Goal: Task Accomplishment & Management: Complete application form

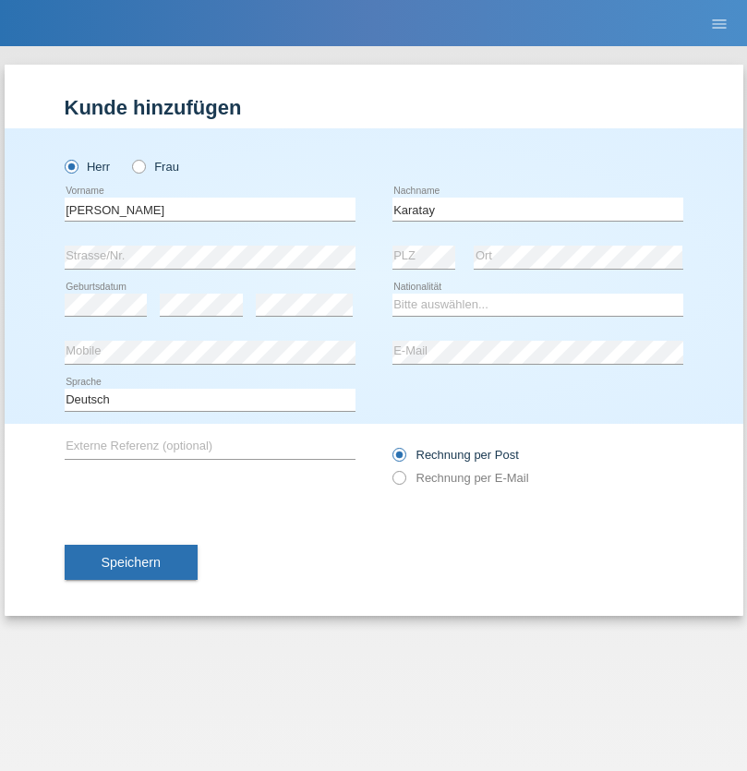
type input "Karatay"
select select "CH"
select select "en"
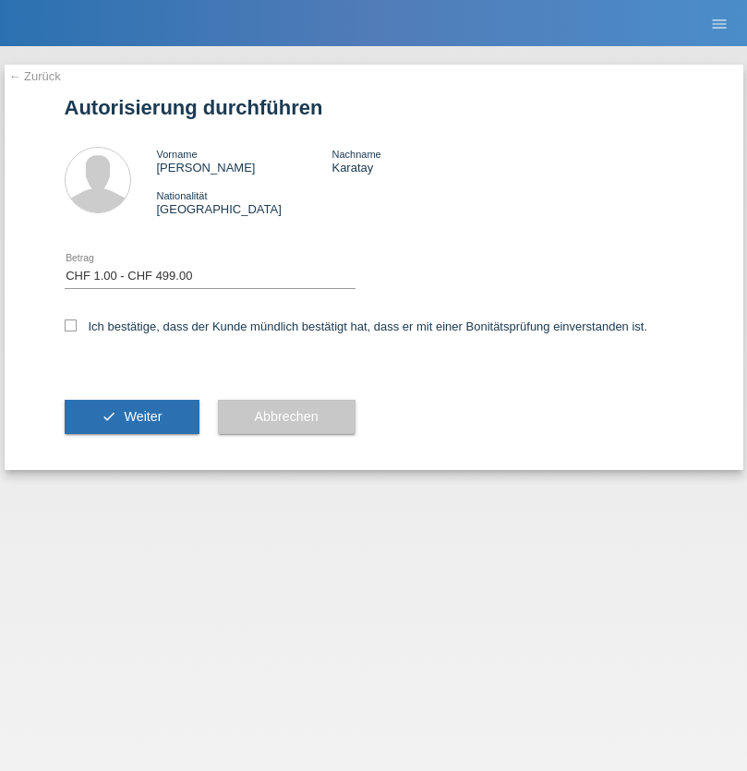
select select "1"
checkbox input "true"
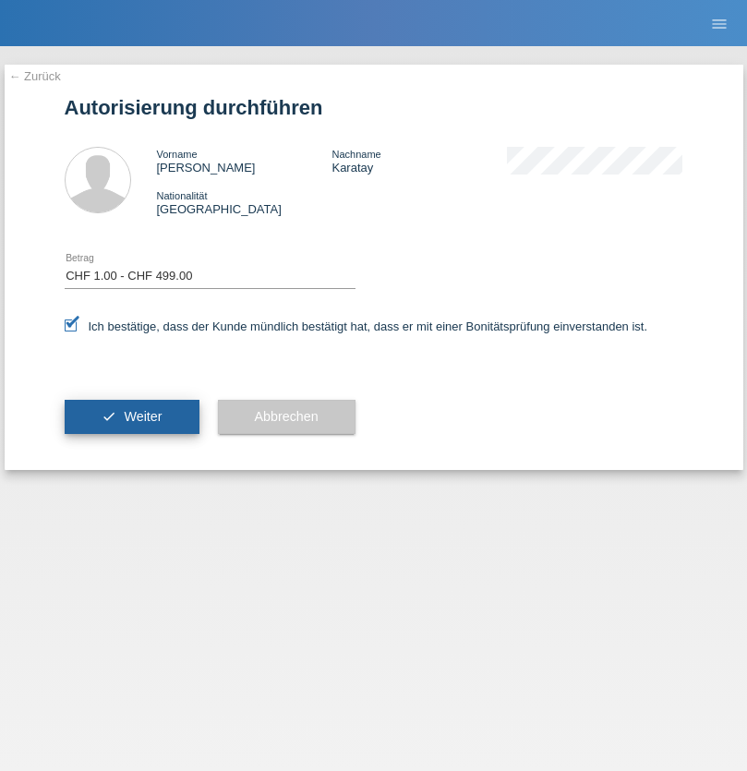
click at [131, 416] on span "Weiter" at bounding box center [143, 416] width 38 height 15
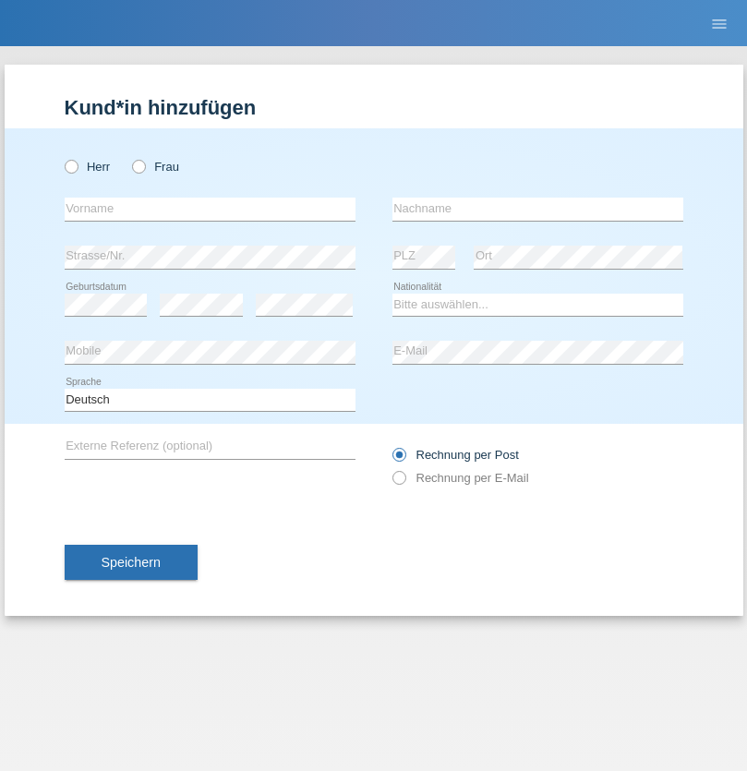
radio input "true"
click at [210, 209] on input "text" at bounding box center [210, 209] width 291 height 23
type input "firat"
click at [537, 209] on input "text" at bounding box center [537, 209] width 291 height 23
type input "kara"
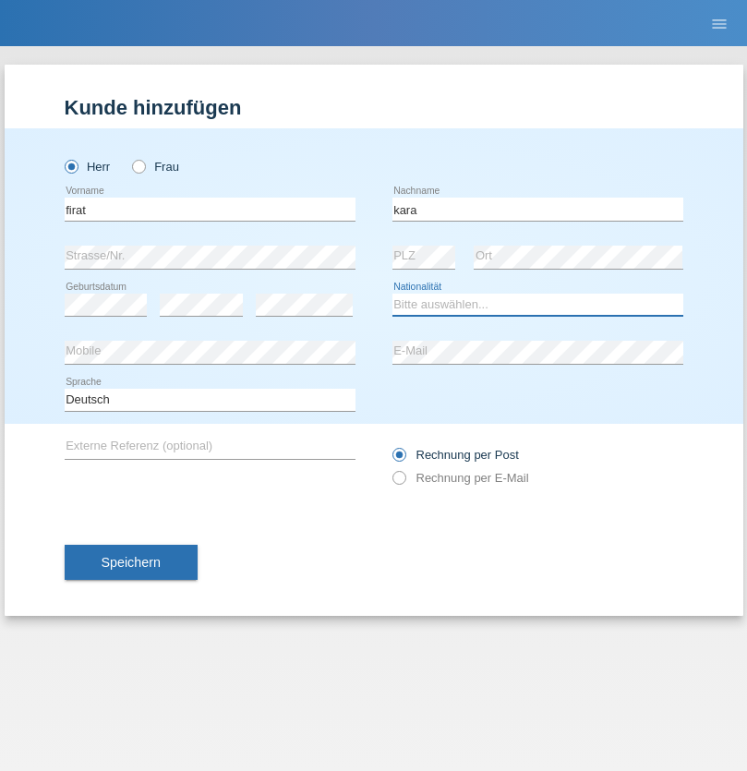
select select "CH"
radio input "true"
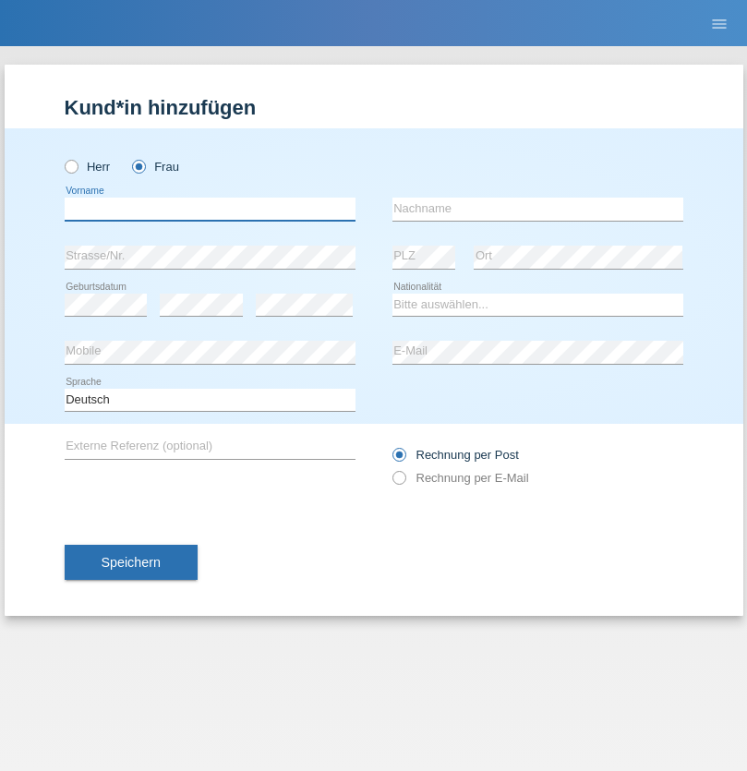
click at [210, 209] on input "text" at bounding box center [210, 209] width 291 height 23
type input "[PERSON_NAME]"
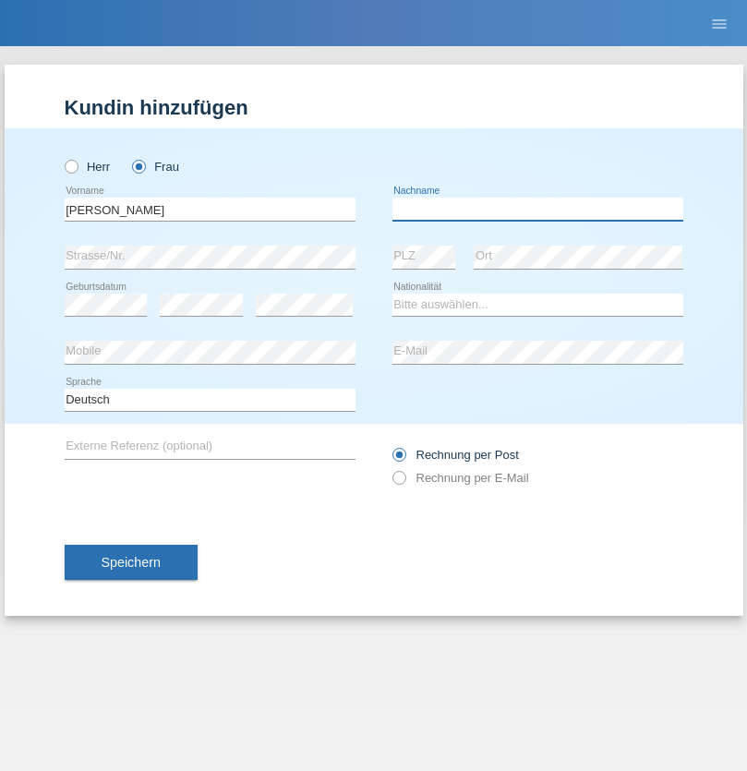
click at [537, 209] on input "text" at bounding box center [537, 209] width 291 height 23
type input "Santos"
select select "PT"
select select "C"
select select "05"
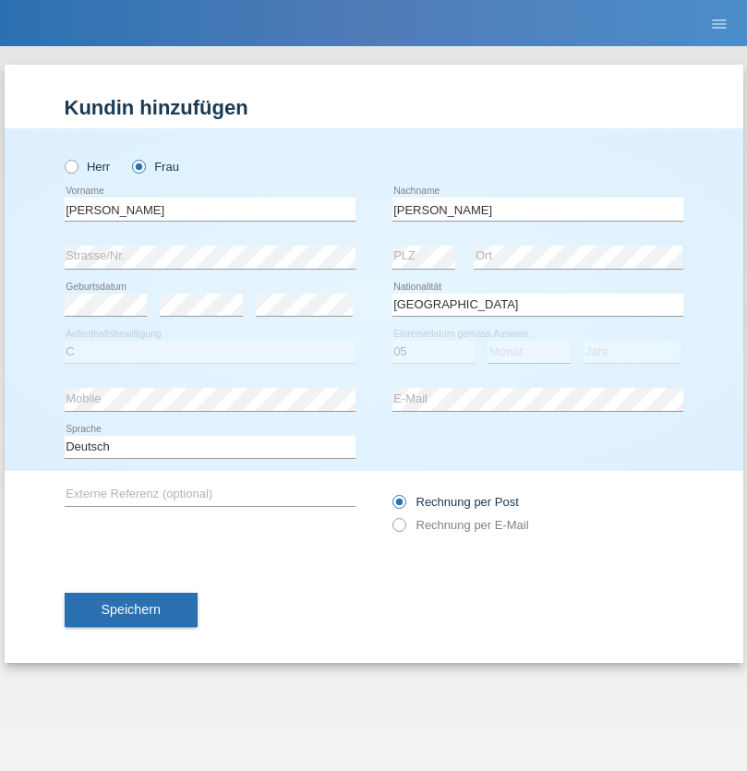
select select "12"
select select "2000"
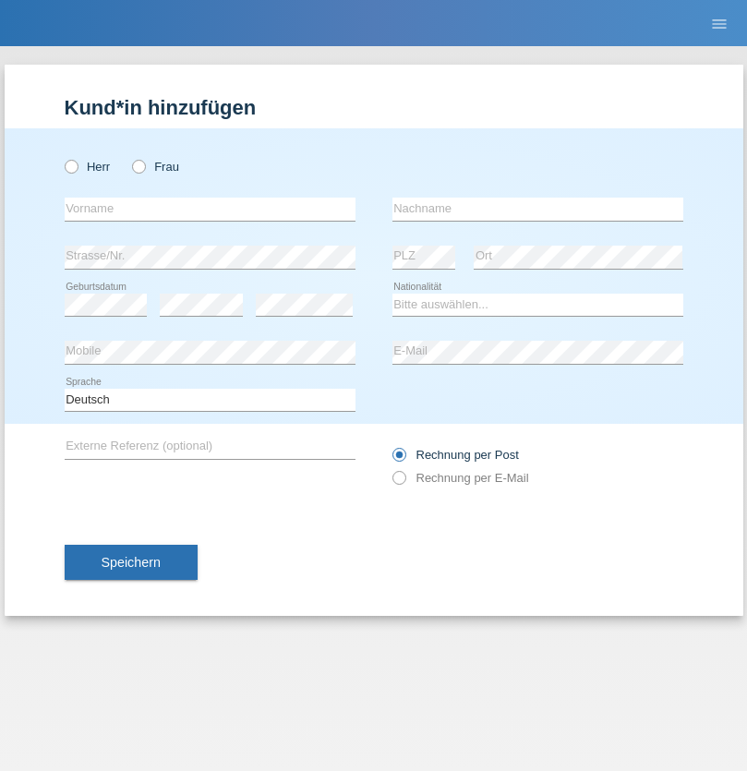
radio input "true"
click at [210, 209] on input "text" at bounding box center [210, 209] width 291 height 23
type input "Anett"
click at [537, 209] on input "text" at bounding box center [537, 209] width 291 height 23
type input "Tanner"
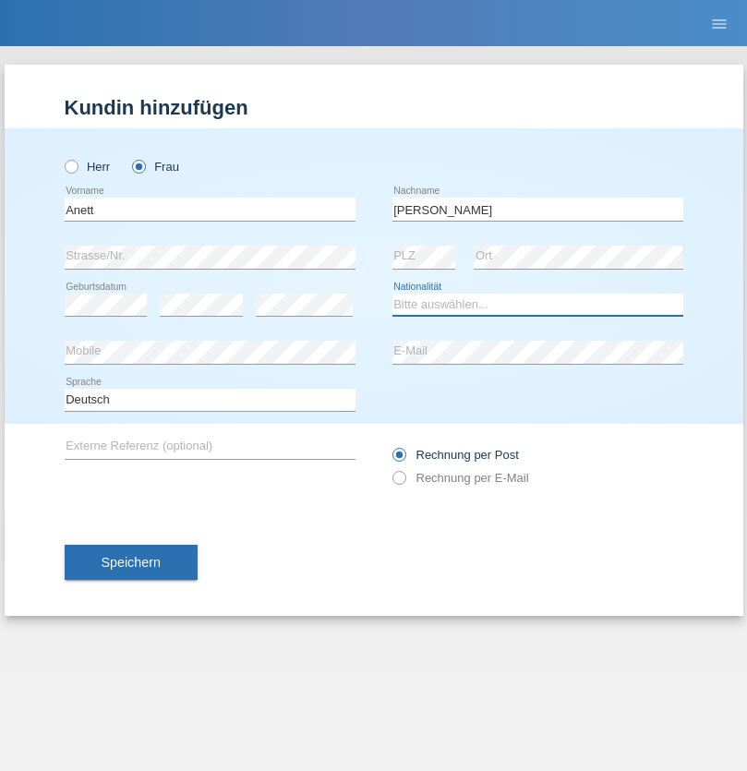
select select "HU"
select select "C"
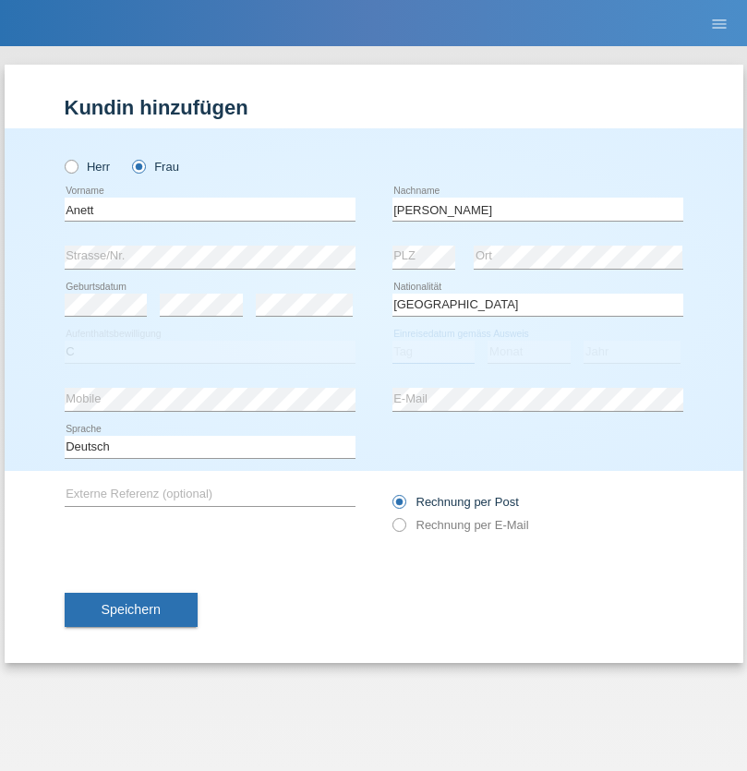
select select "04"
select select "09"
select select "2021"
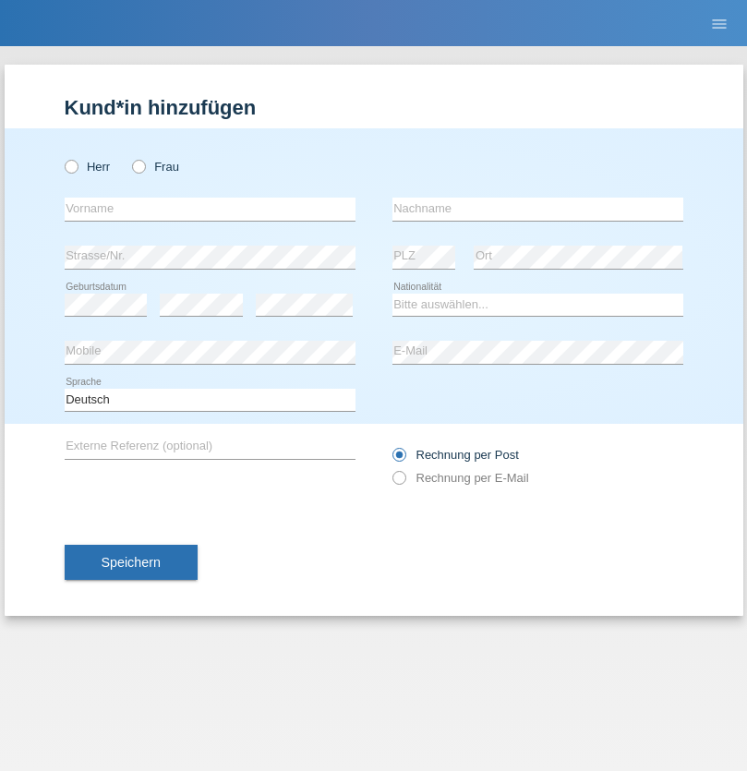
radio input "true"
click at [210, 209] on input "text" at bounding box center [210, 209] width 291 height 23
type input "Tanja"
click at [537, 209] on input "text" at bounding box center [537, 209] width 291 height 23
type input "Hirsiger"
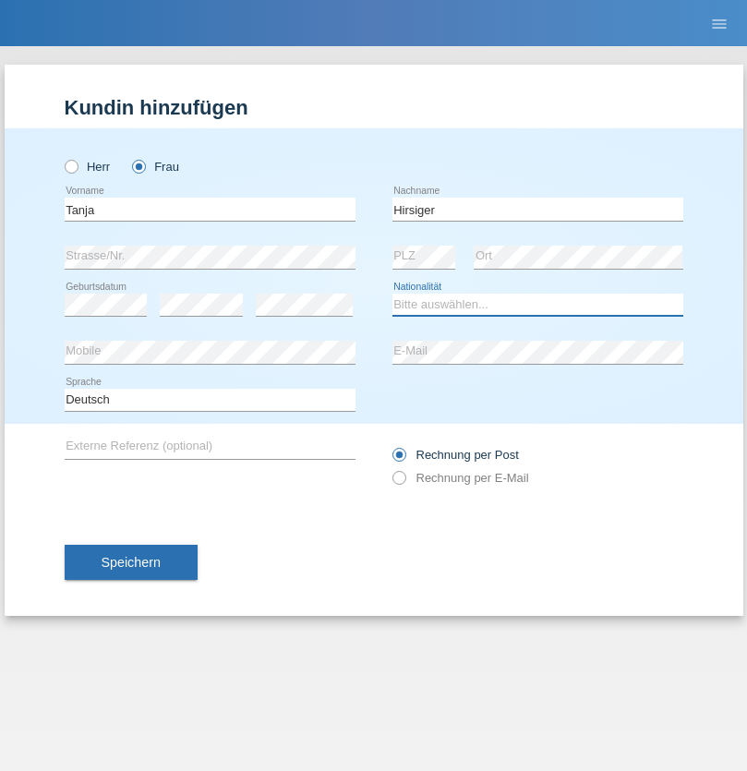
select select "CH"
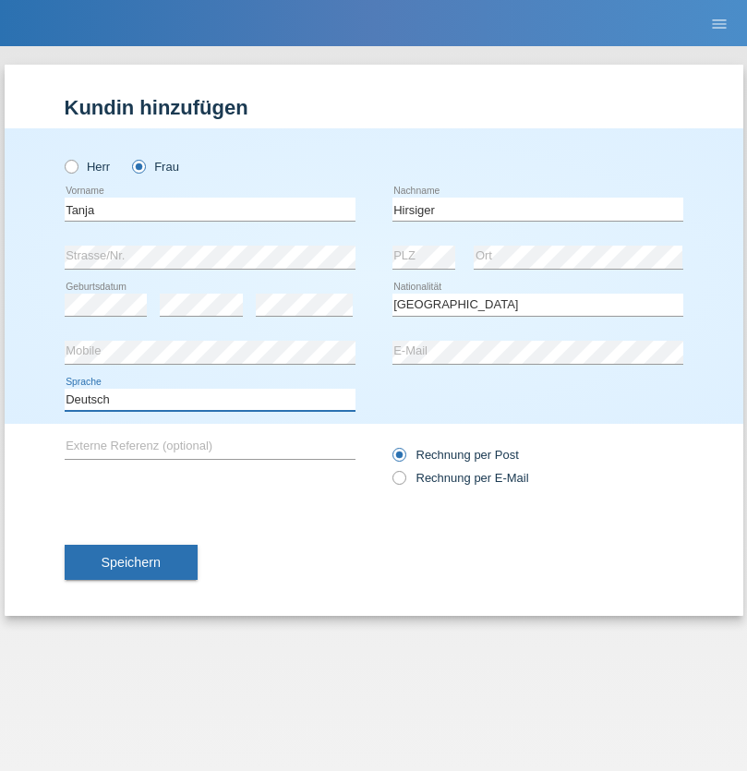
select select "en"
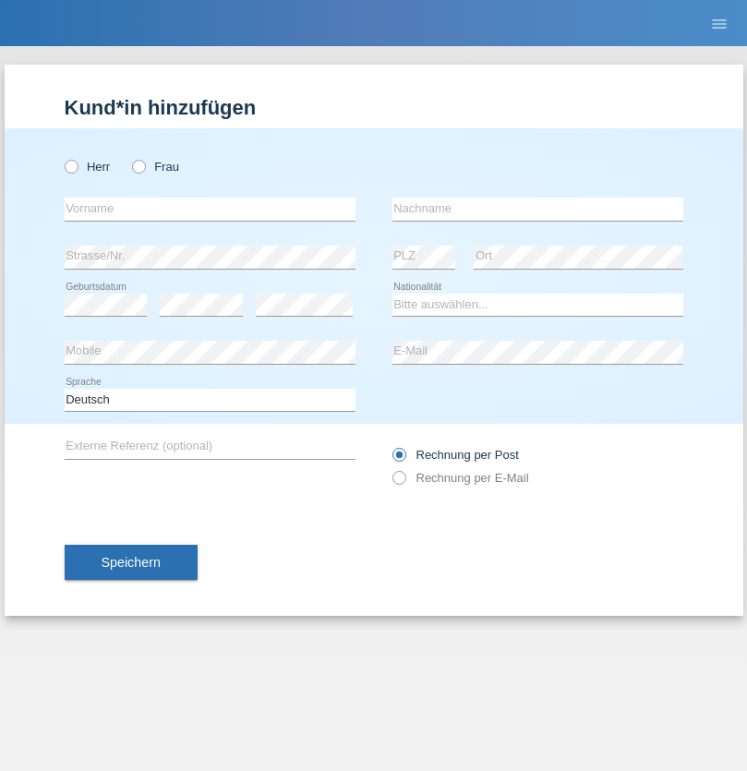
radio input "true"
click at [210, 209] on input "text" at bounding box center [210, 209] width 291 height 23
type input "Ketty"
click at [537, 209] on input "text" at bounding box center [537, 209] width 291 height 23
type input "Kalupnath"
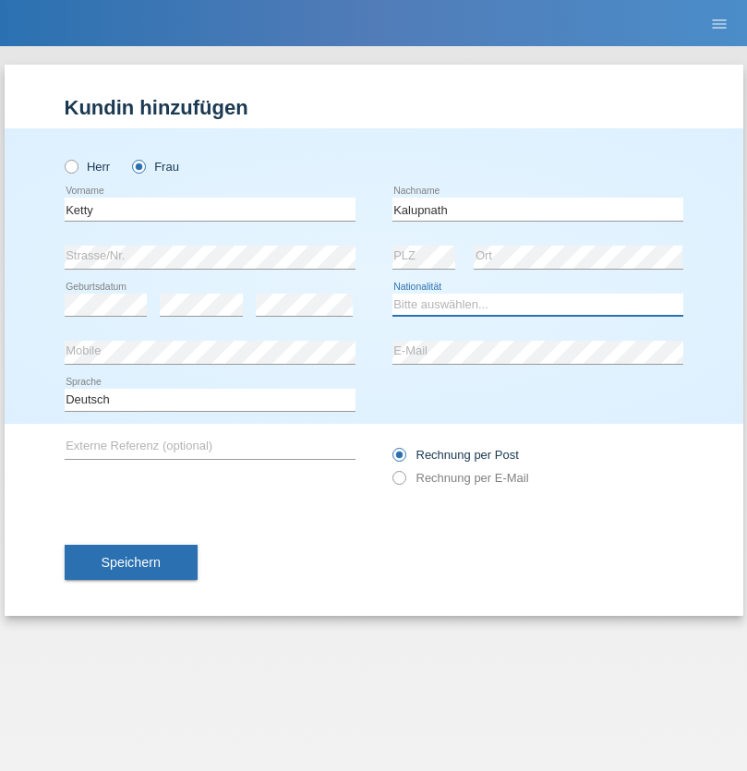
select select "CH"
